Goal: Task Accomplishment & Management: Complete application form

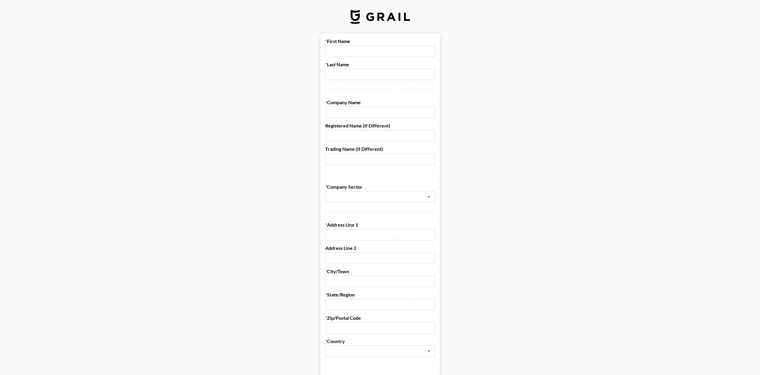
click at [413, 50] on input "text" at bounding box center [380, 50] width 110 height 11
drag, startPoint x: 413, startPoint y: 72, endPoint x: 410, endPoint y: 56, distance: 17.1
click at [413, 72] on input "text" at bounding box center [380, 74] width 110 height 11
click at [409, 54] on input "text" at bounding box center [380, 50] width 110 height 11
drag, startPoint x: 364, startPoint y: 55, endPoint x: 358, endPoint y: 78, distance: 24.2
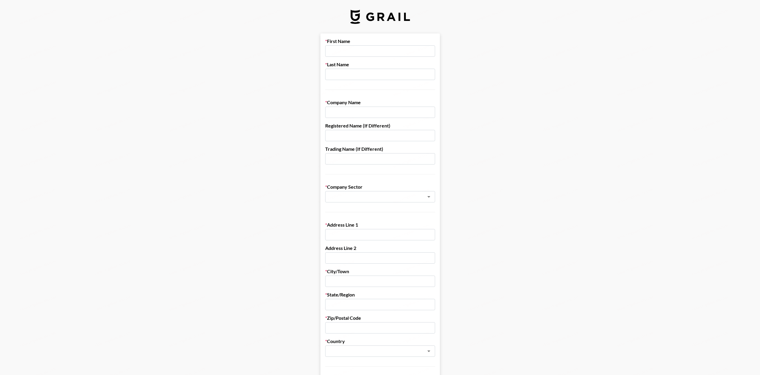
click at [358, 78] on div "First Name Last Name" at bounding box center [380, 64] width 110 height 52
click at [358, 78] on input "text" at bounding box center [380, 74] width 110 height 11
click at [359, 107] on input "text" at bounding box center [380, 112] width 110 height 11
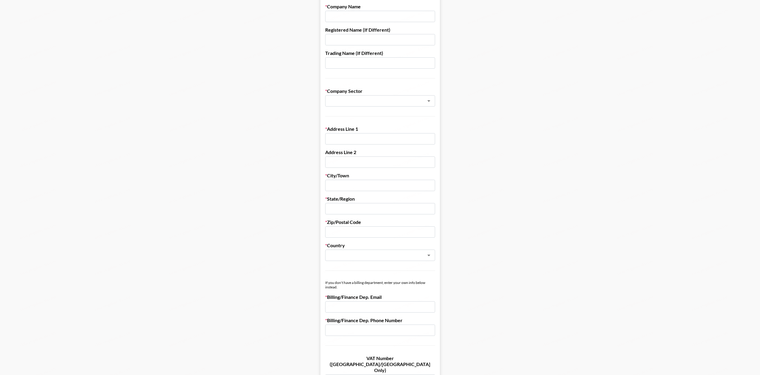
scroll to position [95, 0]
click at [392, 137] on input "text" at bounding box center [380, 138] width 110 height 11
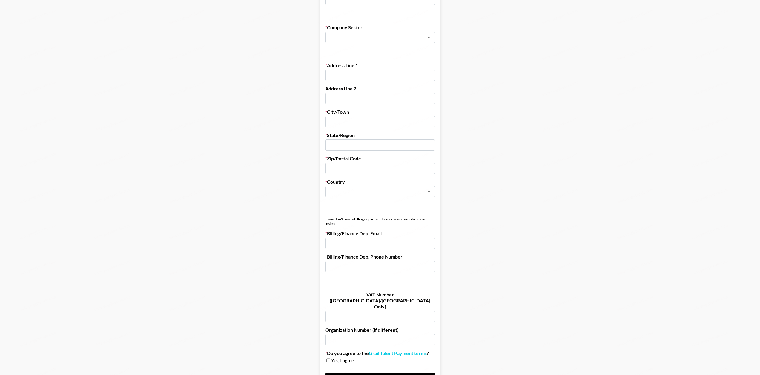
scroll to position [161, 0]
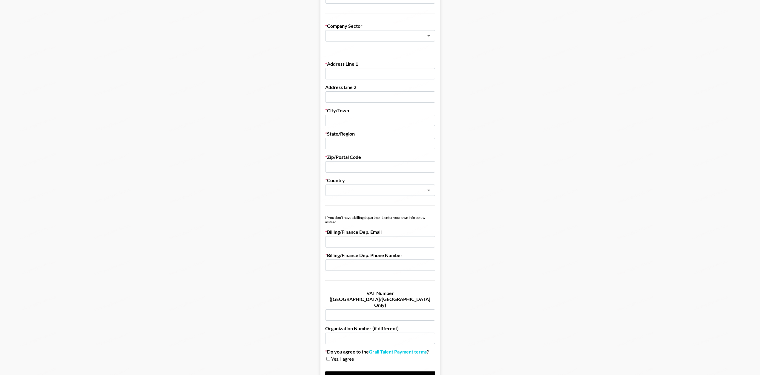
click at [397, 106] on form "First Name Last Name Company Name Registered Name (If Different) Trading Name (…" at bounding box center [379, 130] width 119 height 515
click at [390, 119] on input "text" at bounding box center [380, 120] width 110 height 11
click at [386, 145] on input "text" at bounding box center [380, 143] width 110 height 11
click at [382, 166] on input "text" at bounding box center [380, 166] width 110 height 11
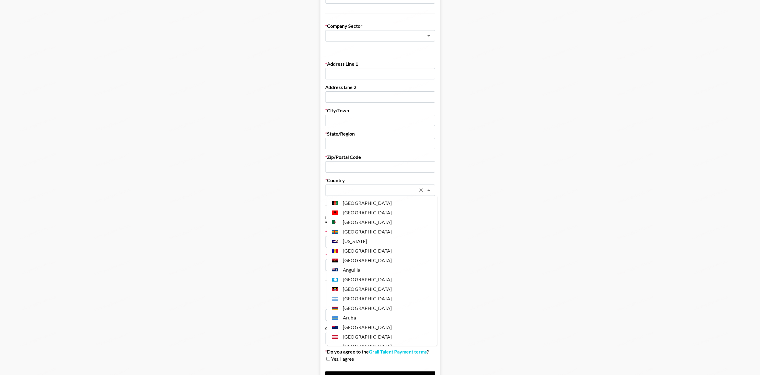
click at [382, 192] on input "text" at bounding box center [372, 190] width 87 height 7
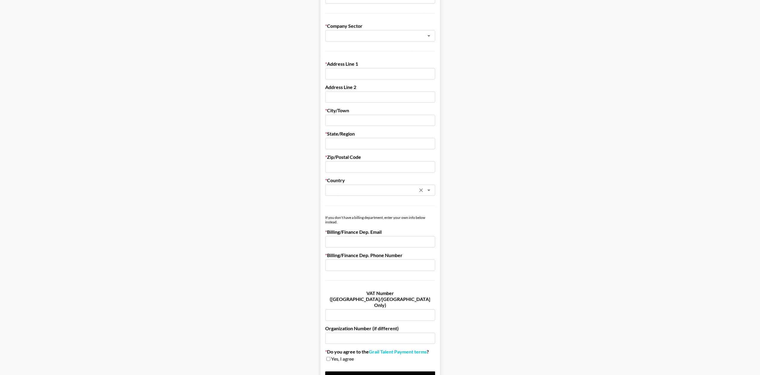
click at [382, 192] on input "text" at bounding box center [372, 190] width 87 height 7
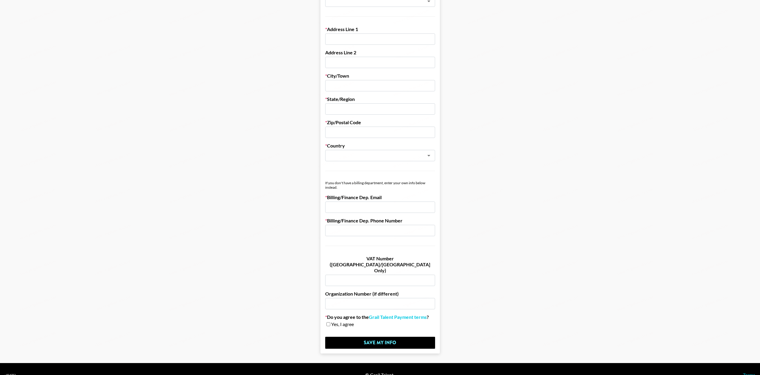
click at [411, 206] on input "email" at bounding box center [380, 206] width 110 height 11
click at [407, 231] on input "text" at bounding box center [380, 230] width 110 height 11
click at [413, 206] on input "email" at bounding box center [380, 206] width 110 height 11
click at [372, 85] on input "text" at bounding box center [380, 85] width 110 height 11
click at [361, 110] on input "text" at bounding box center [380, 108] width 110 height 11
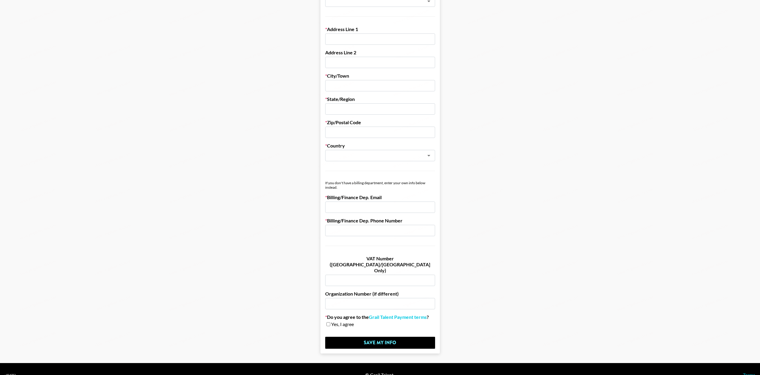
click at [364, 106] on input "text" at bounding box center [380, 108] width 110 height 11
click at [359, 131] on input "text" at bounding box center [380, 132] width 110 height 11
click at [360, 162] on form "First Name Last Name Company Name Registered Name (If Different) Trading Name (…" at bounding box center [379, 95] width 119 height 515
click at [362, 158] on input "text" at bounding box center [372, 155] width 87 height 7
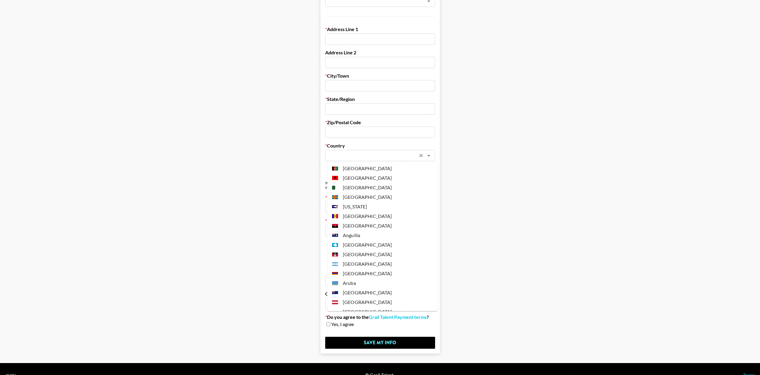
click at [375, 155] on input "text" at bounding box center [372, 155] width 87 height 7
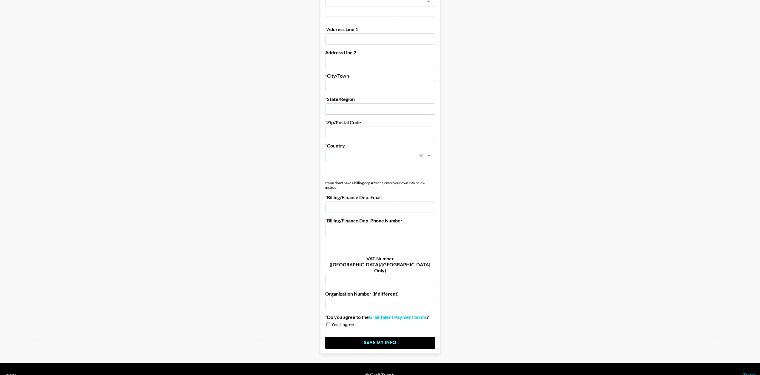
click at [363, 211] on input "email" at bounding box center [380, 206] width 110 height 11
drag, startPoint x: 358, startPoint y: 231, endPoint x: 365, endPoint y: 215, distance: 16.7
click at [358, 231] on input "text" at bounding box center [380, 230] width 110 height 11
click at [369, 208] on input "email" at bounding box center [380, 206] width 110 height 11
click at [379, 234] on input "text" at bounding box center [380, 230] width 110 height 11
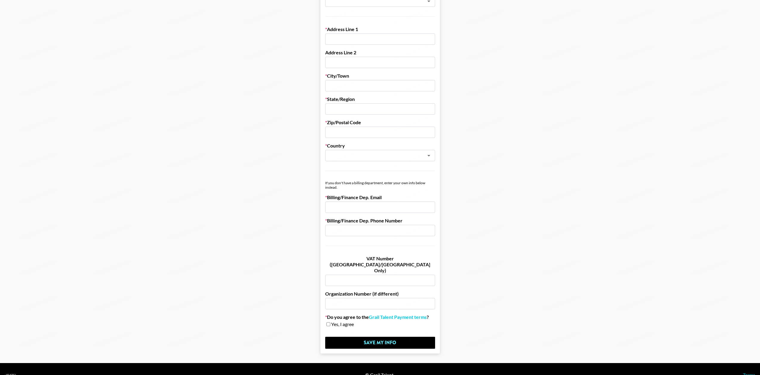
click at [395, 207] on input "email" at bounding box center [380, 206] width 110 height 11
click at [397, 236] on form "First Name Last Name Company Name Registered Name (If Different) Trading Name (…" at bounding box center [379, 95] width 119 height 515
drag, startPoint x: 423, startPoint y: 229, endPoint x: 450, endPoint y: 222, distance: 27.4
click at [423, 229] on input "text" at bounding box center [380, 230] width 110 height 11
